Goal: Information Seeking & Learning: Learn about a topic

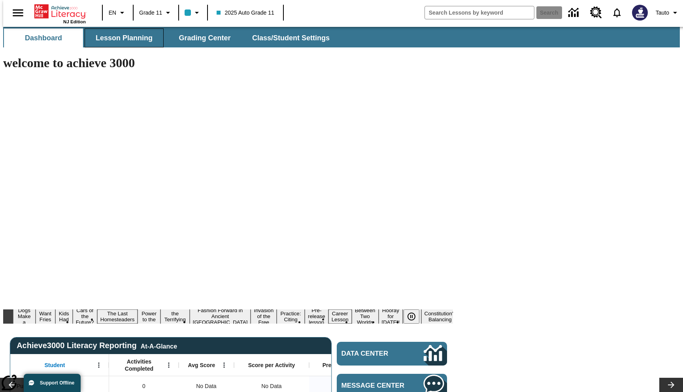
click at [139, 34] on span "Lesson Planning" at bounding box center [124, 38] width 57 height 9
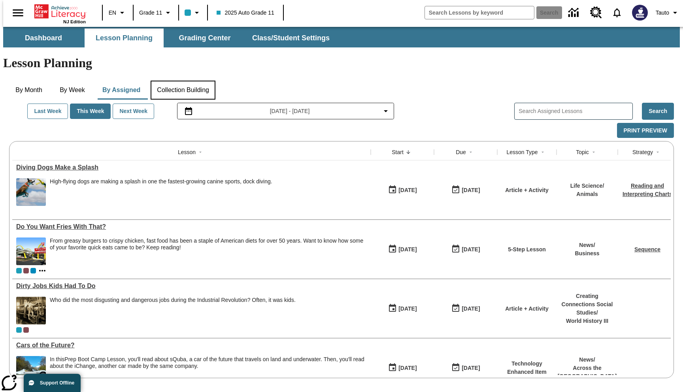
click at [174, 81] on button "Collection Building" at bounding box center [183, 90] width 65 height 19
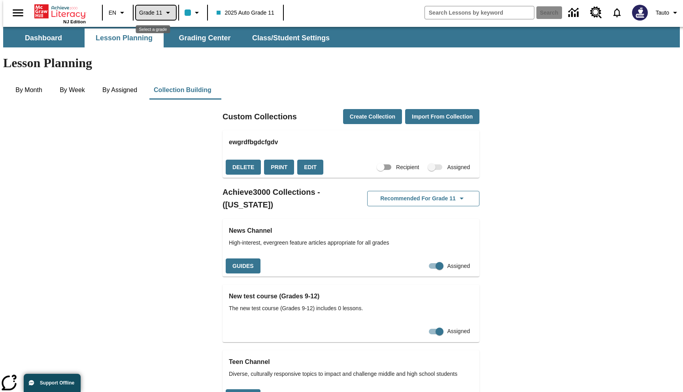
click at [158, 13] on span "Grade 11" at bounding box center [150, 13] width 23 height 8
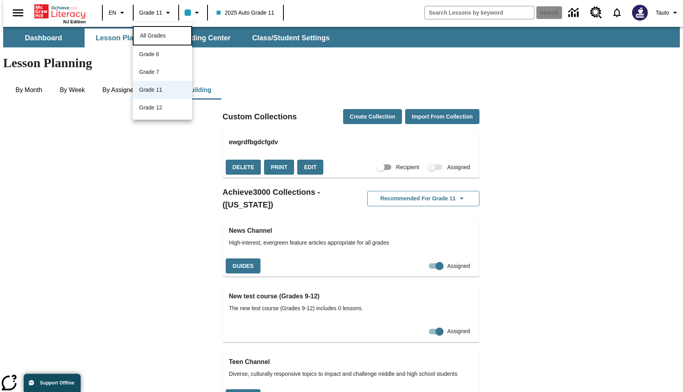
click at [157, 33] on span "All Grades" at bounding box center [153, 35] width 26 height 6
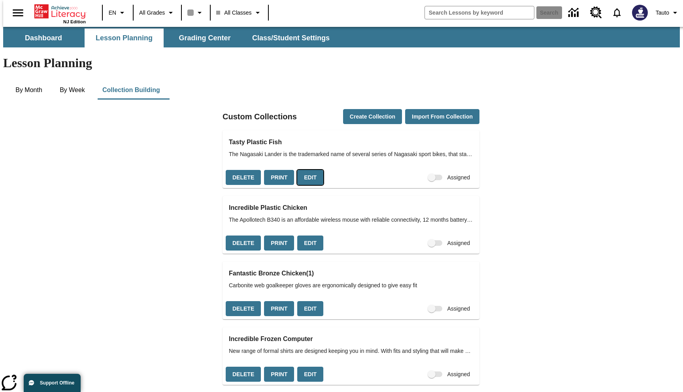
click at [308, 170] on button "Edit" at bounding box center [310, 177] width 26 height 15
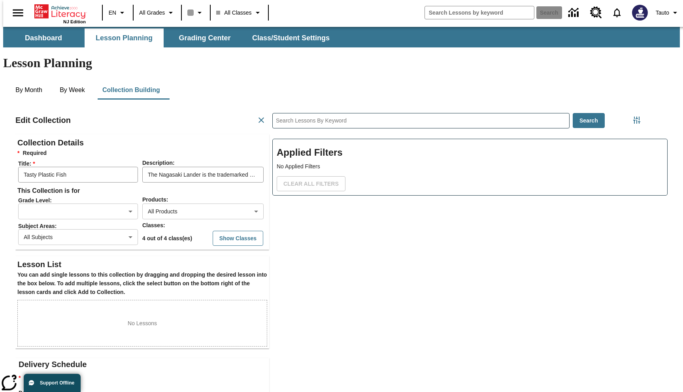
scroll to position [0, 0]
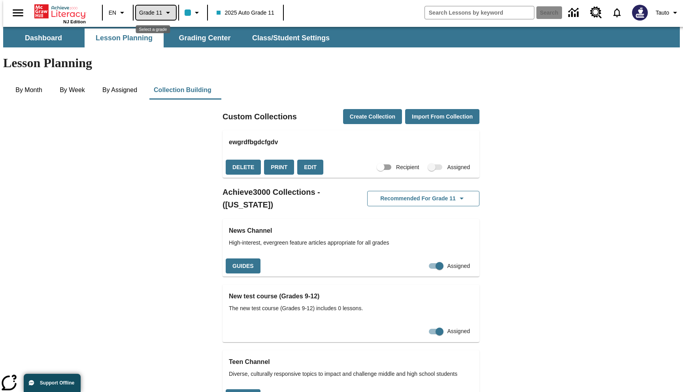
click at [154, 15] on span "Grade 11" at bounding box center [150, 13] width 23 height 8
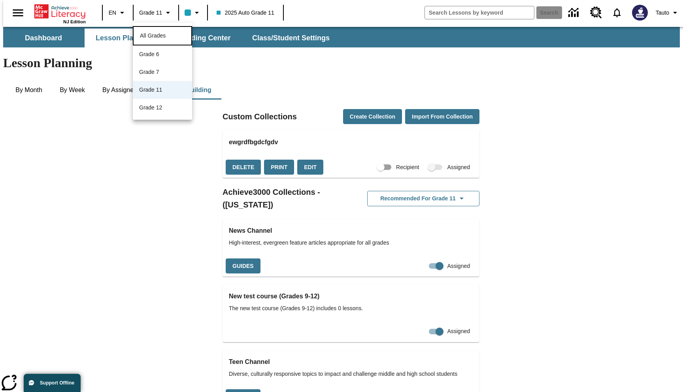
click at [156, 34] on span "All Grades" at bounding box center [153, 35] width 26 height 6
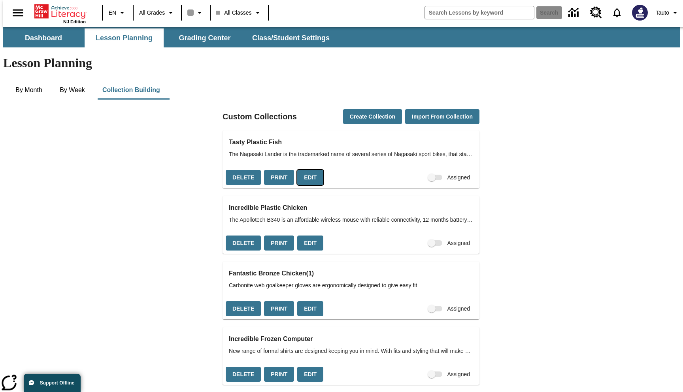
click at [307, 170] on button "Edit" at bounding box center [310, 177] width 26 height 15
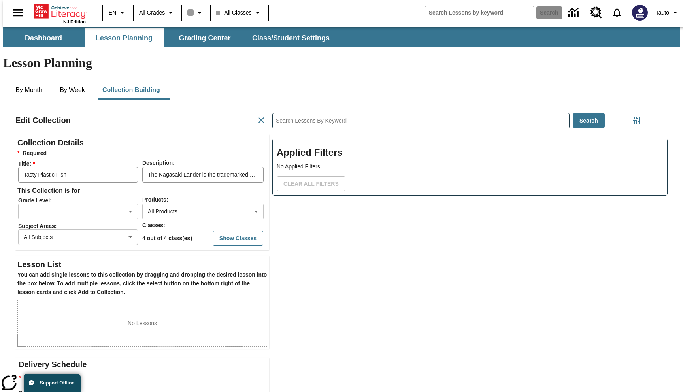
scroll to position [0, 0]
click at [229, 231] on button "Show Classes" at bounding box center [238, 238] width 51 height 15
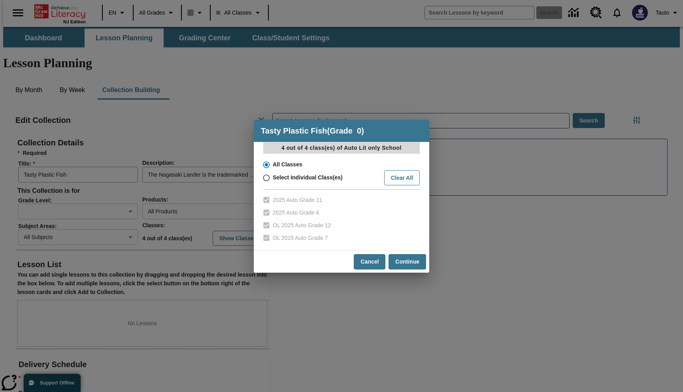
click at [299, 178] on span "Select Individual Class(es)" at bounding box center [308, 177] width 70 height 8
click at [273, 178] on input "Select Individual Class(es)" at bounding box center [266, 177] width 14 height 11
radio input "true"
checkbox input "false"
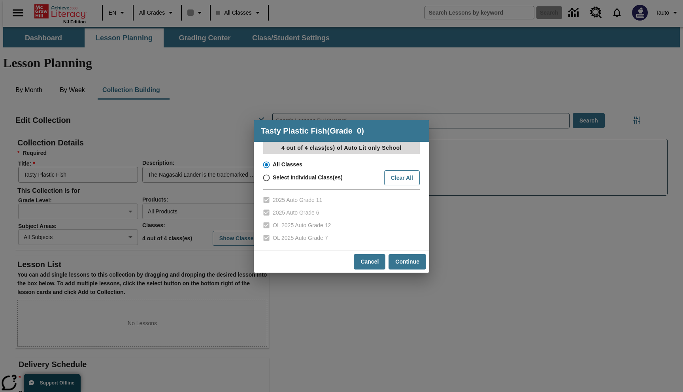
checkbox input "false"
click at [297, 197] on span "2025 Auto Grade 11" at bounding box center [297, 200] width 49 height 8
click at [273, 197] on input "2025 Auto Grade 11" at bounding box center [266, 200] width 14 height 13
click at [297, 197] on span "2025 Auto Grade 11" at bounding box center [297, 200] width 49 height 8
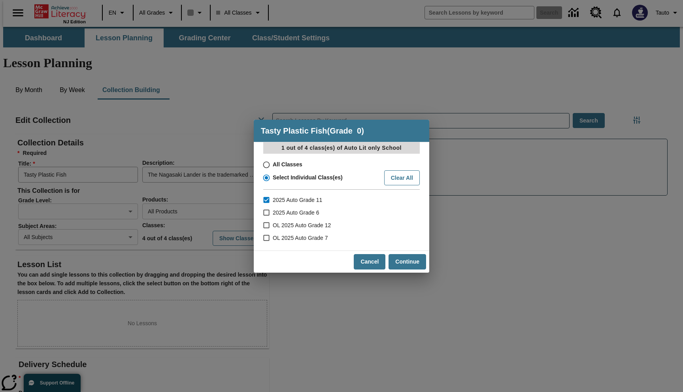
click at [273, 197] on input "2025 Auto Grade 11" at bounding box center [266, 200] width 14 height 13
checkbox input "false"
click at [363, 259] on button "Cancel" at bounding box center [370, 261] width 32 height 15
radio input "true"
checkbox input "true"
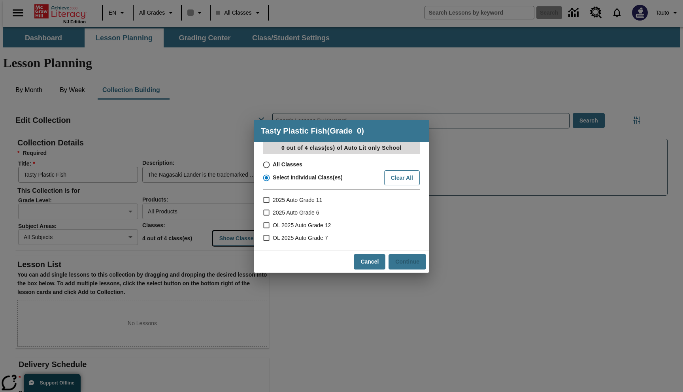
checkbox input "true"
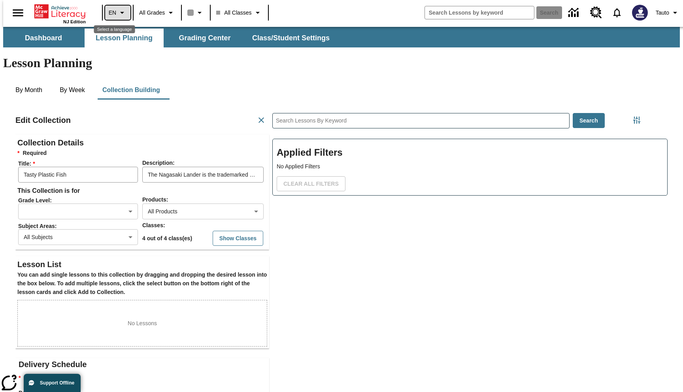
click at [124, 15] on button "EN" at bounding box center [117, 13] width 25 height 14
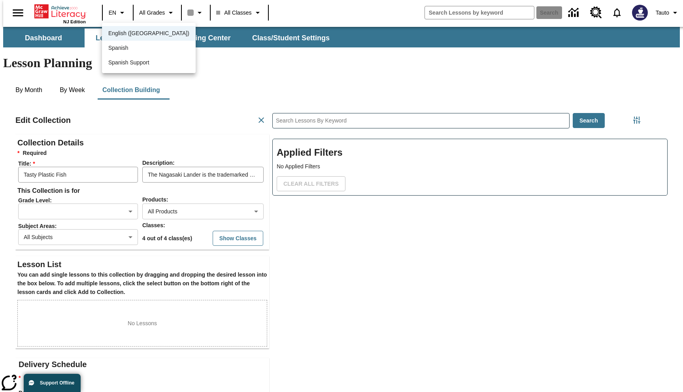
click at [197, 75] on div at bounding box center [341, 196] width 683 height 392
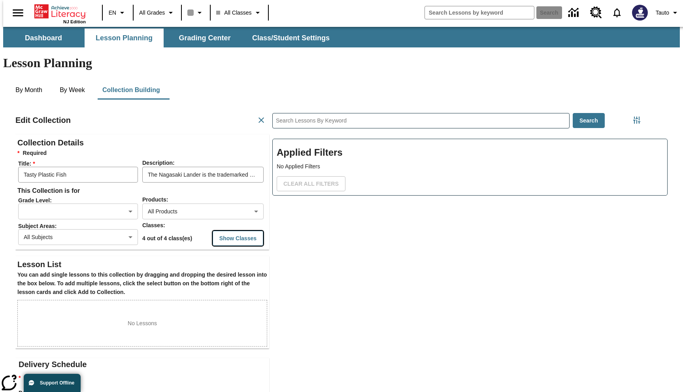
click at [223, 231] on button "Show Classes" at bounding box center [238, 238] width 51 height 15
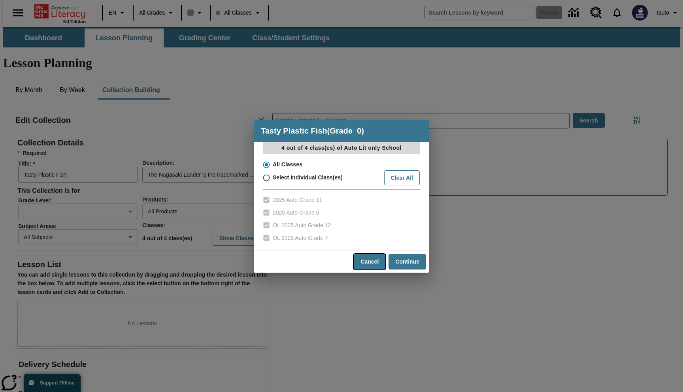
click at [375, 269] on button "Cancel" at bounding box center [370, 261] width 32 height 15
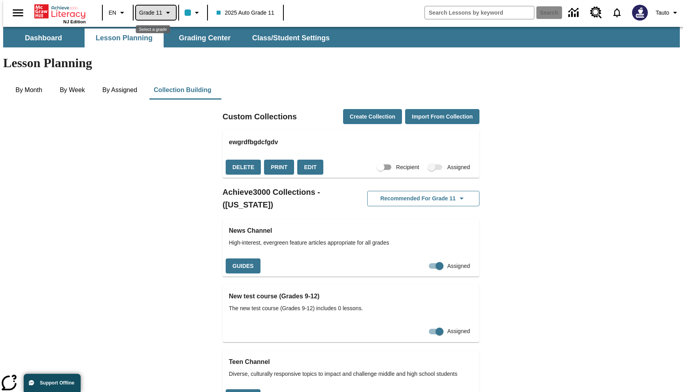
click at [153, 14] on span "Grade 11" at bounding box center [150, 13] width 23 height 8
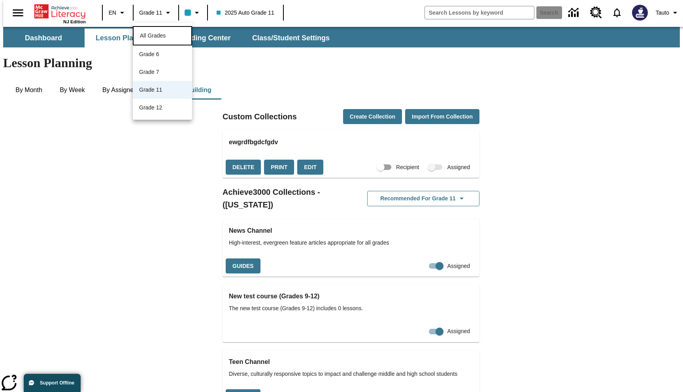
click at [165, 34] on span "All Grades" at bounding box center [153, 35] width 26 height 6
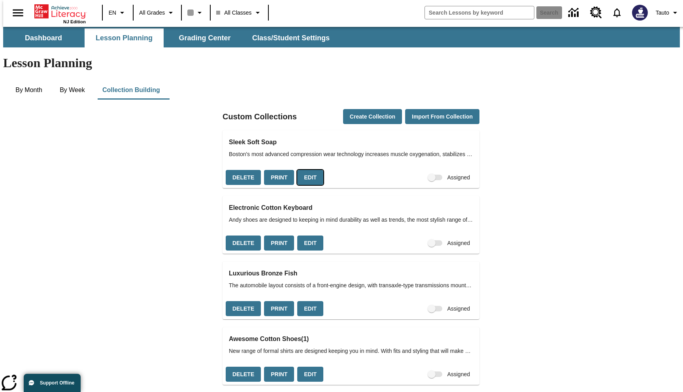
click at [308, 170] on button "Edit" at bounding box center [310, 177] width 26 height 15
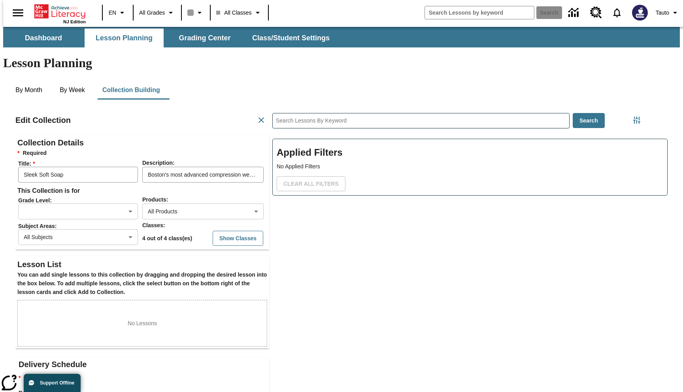
scroll to position [0, 0]
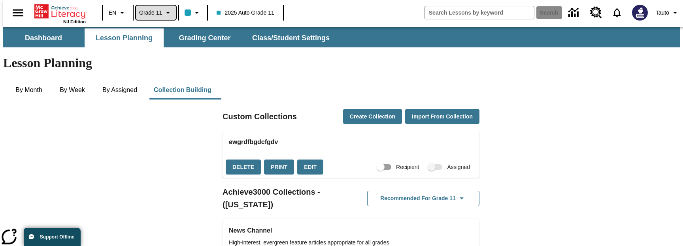
click at [157, 16] on span "Grade 11" at bounding box center [150, 13] width 23 height 8
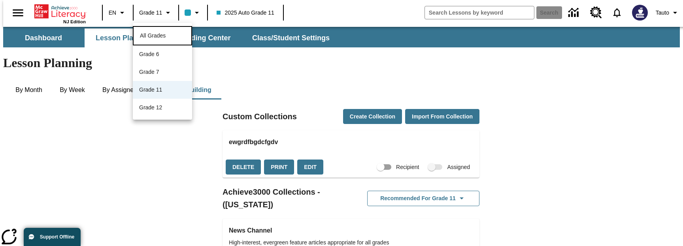
click at [161, 36] on span "All Grades" at bounding box center [153, 35] width 26 height 6
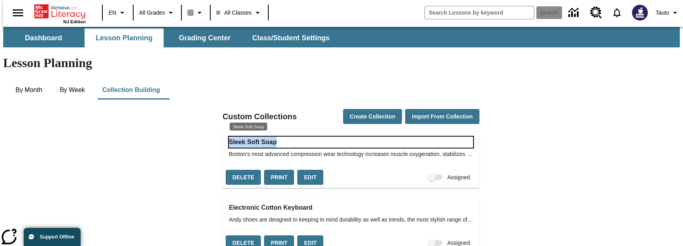
drag, startPoint x: 282, startPoint y: 110, endPoint x: 230, endPoint y: 111, distance: 52.2
click at [230, 137] on h3 "Sleek Soft Soap" at bounding box center [351, 142] width 244 height 11
copy h3 "Sleek Soft Soap"
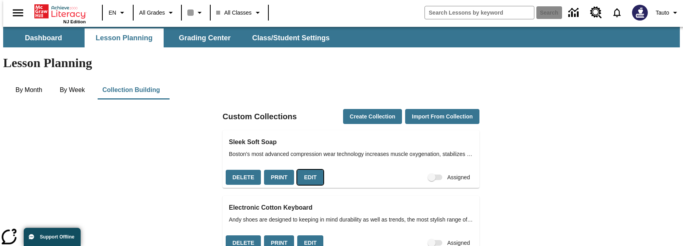
click at [309, 170] on button "Edit" at bounding box center [310, 177] width 26 height 15
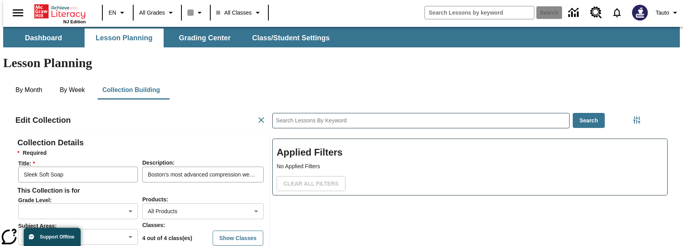
scroll to position [44, 0]
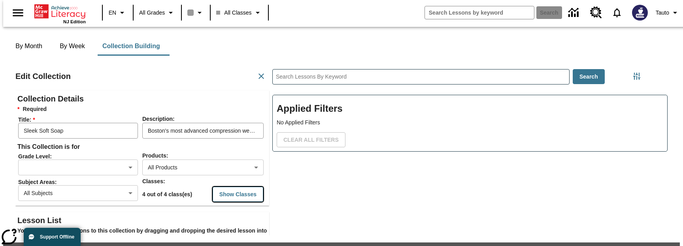
click at [220, 187] on button "Show Classes" at bounding box center [238, 194] width 51 height 15
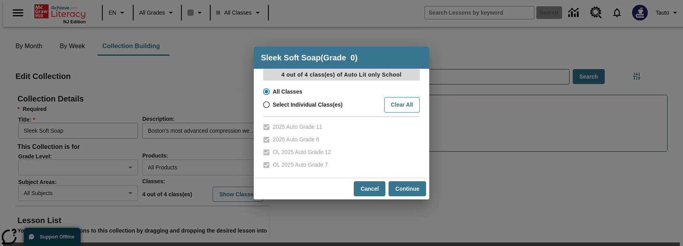
scroll to position [211, 0]
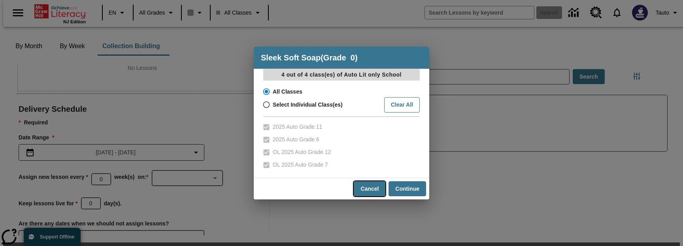
click at [374, 185] on button "Cancel" at bounding box center [370, 188] width 32 height 15
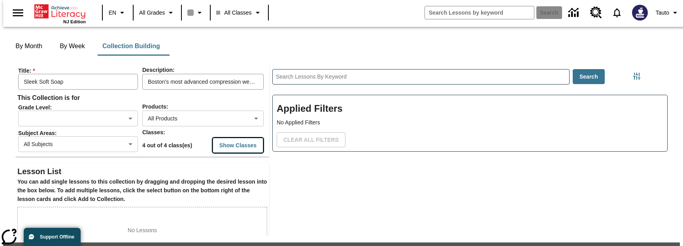
click at [236, 138] on button "Show Classes" at bounding box center [238, 145] width 51 height 15
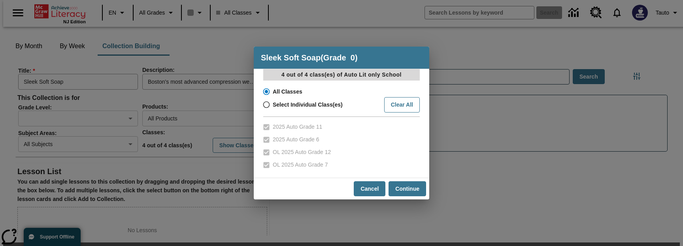
scroll to position [211, 0]
